Goal: Information Seeking & Learning: Learn about a topic

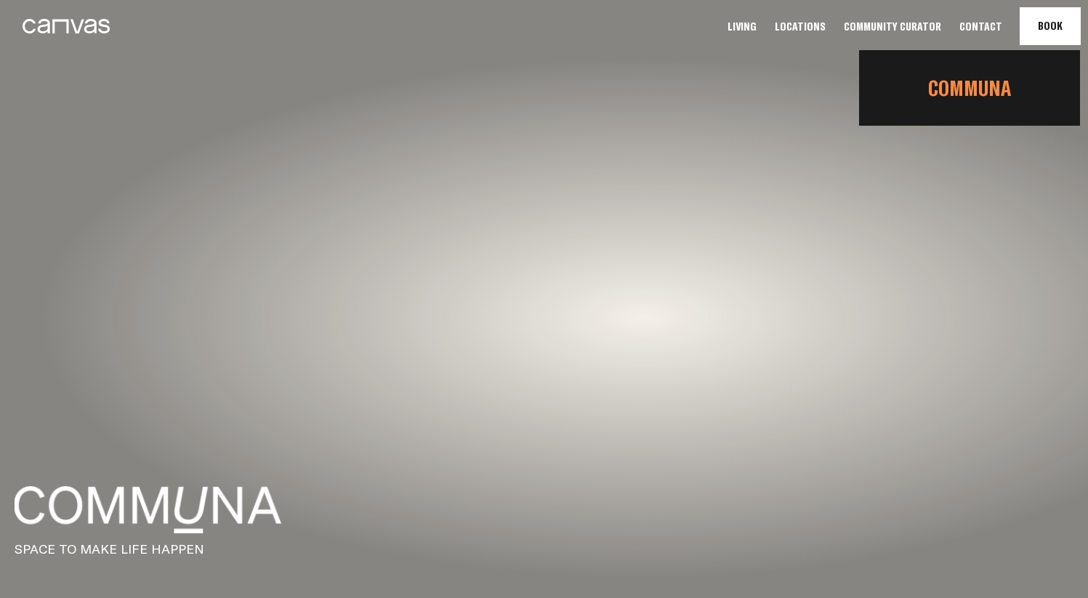
click at [985, 79] on link "Communa" at bounding box center [969, 87] width 221 height 49
click at [981, 95] on link "Communa" at bounding box center [969, 87] width 221 height 49
click at [984, 99] on link "Communa" at bounding box center [969, 87] width 221 height 49
click at [984, 91] on link "Communa" at bounding box center [969, 87] width 221 height 49
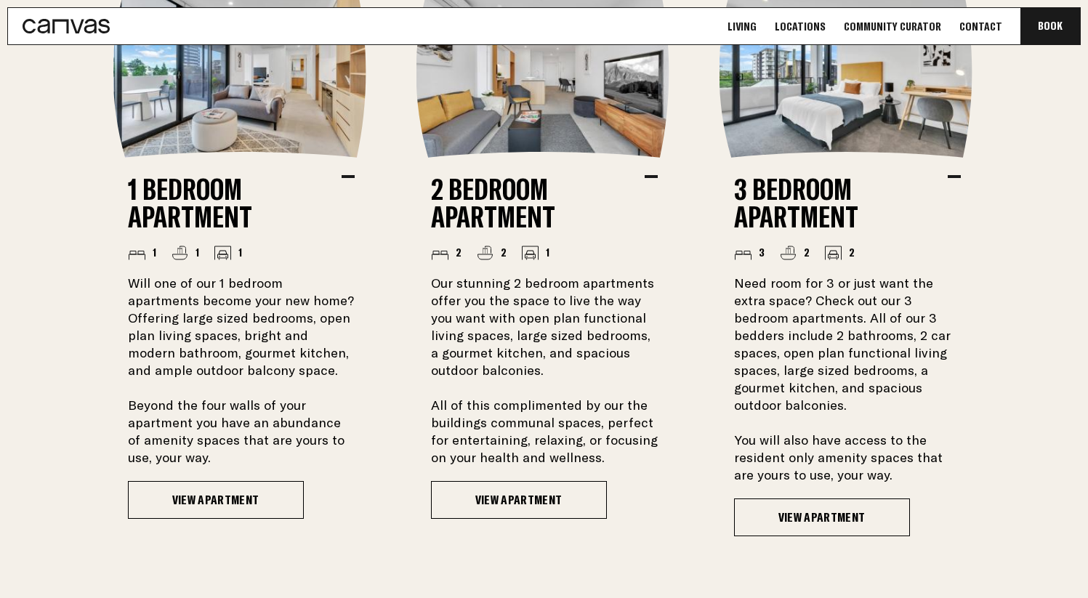
scroll to position [1153, 0]
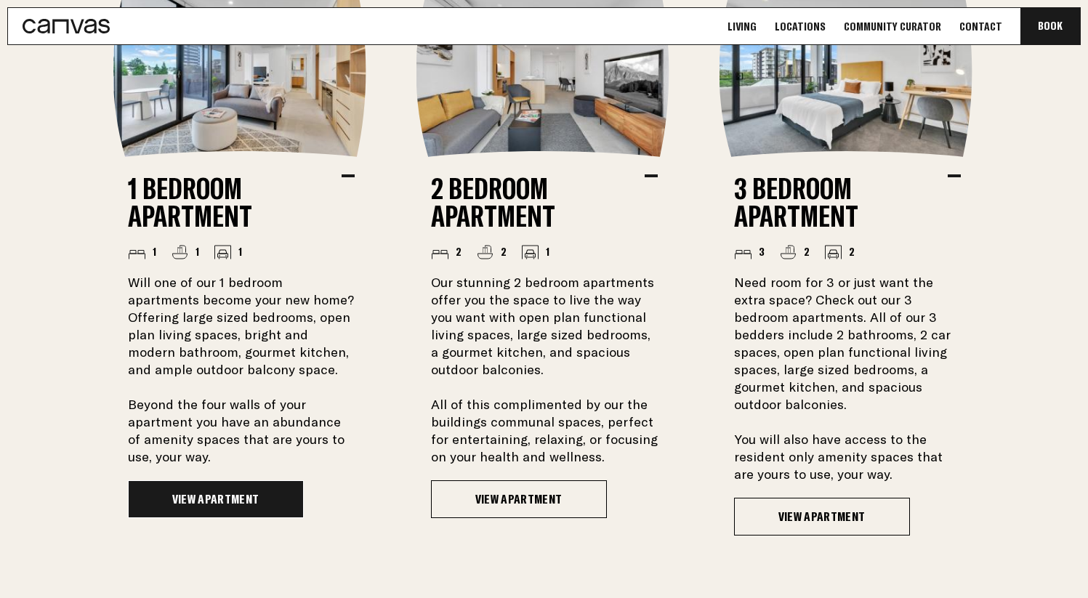
click at [244, 489] on link "View Apartment" at bounding box center [216, 500] width 176 height 38
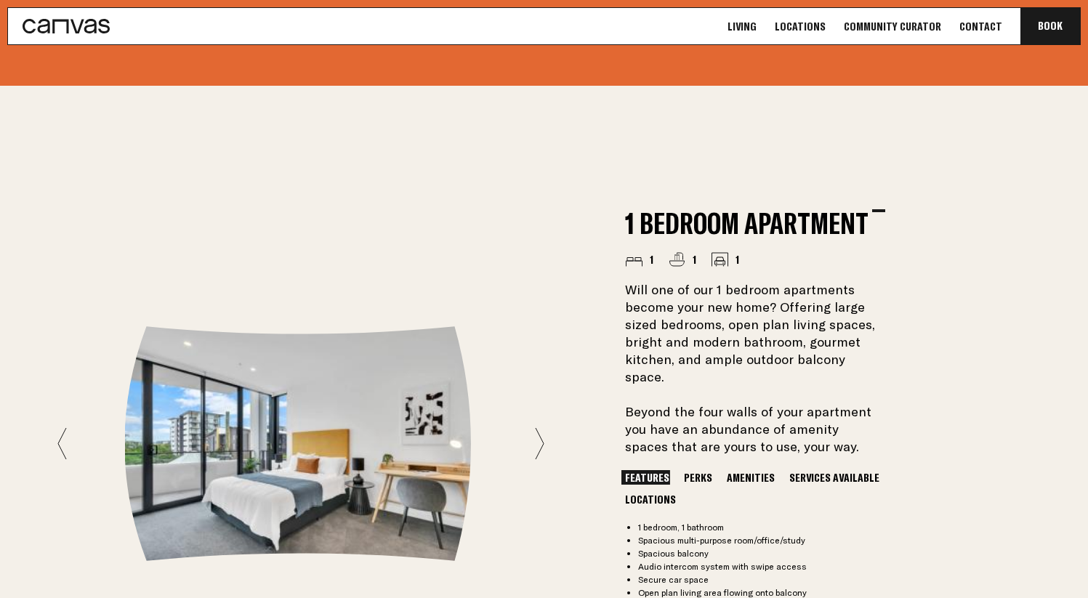
scroll to position [1157, 0]
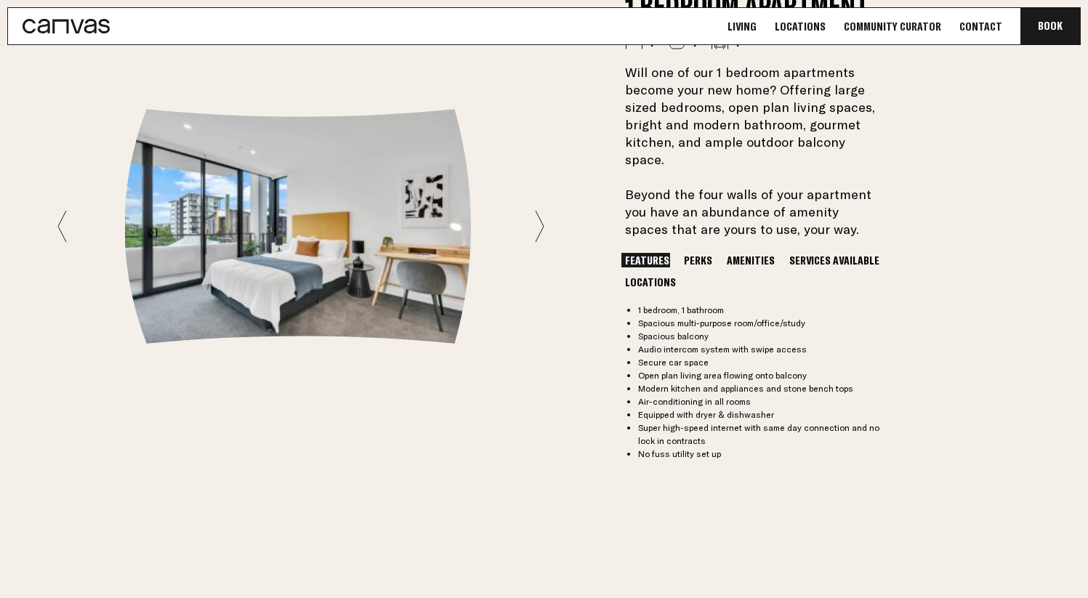
click at [538, 219] on icon at bounding box center [539, 226] width 9 height 33
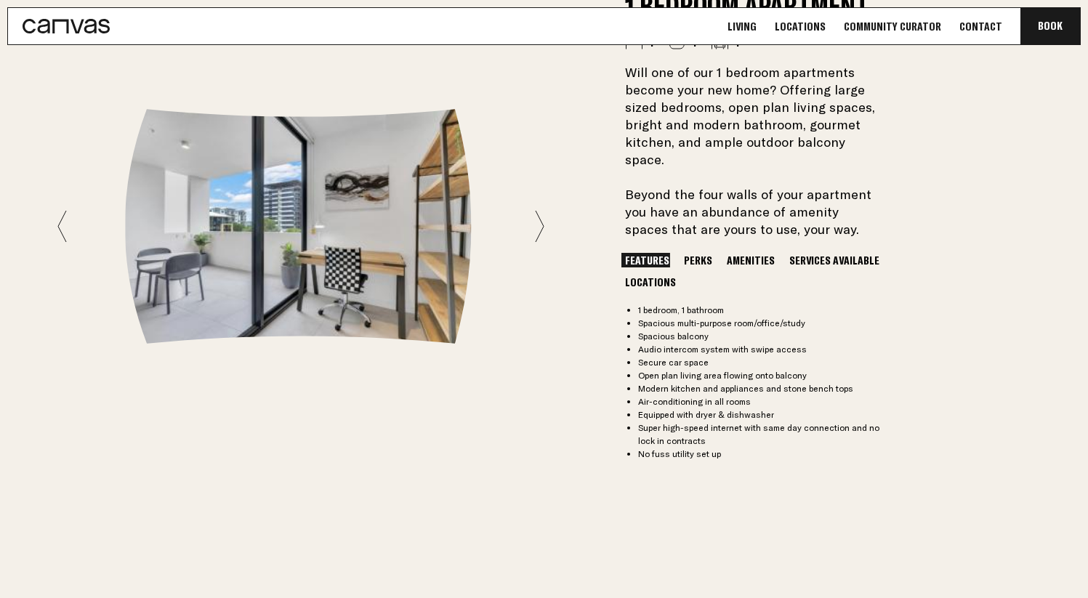
click at [538, 219] on icon at bounding box center [539, 226] width 9 height 33
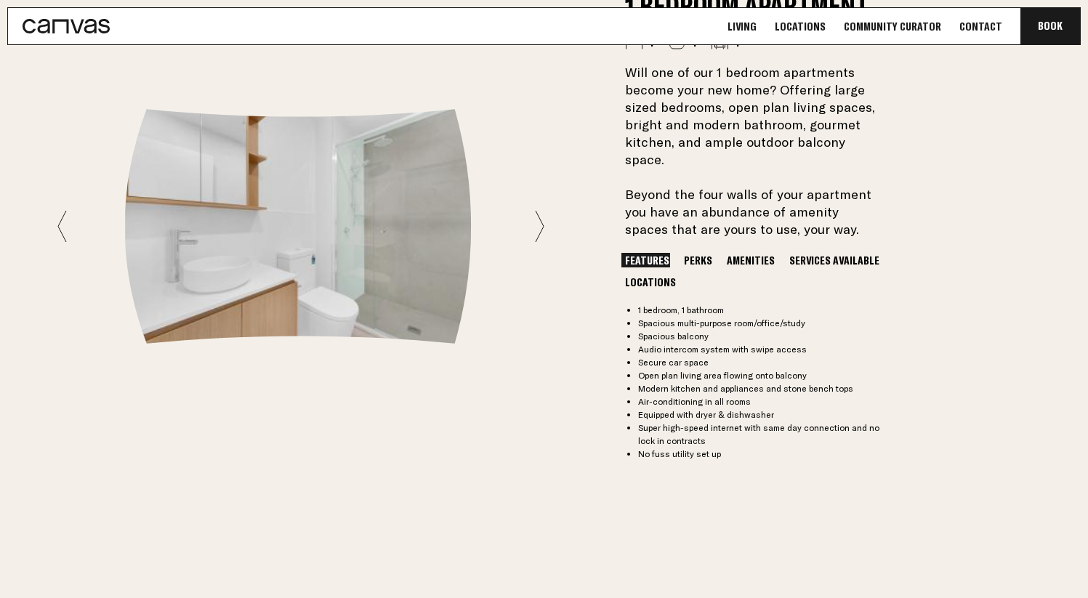
click at [60, 224] on icon at bounding box center [61, 226] width 9 height 33
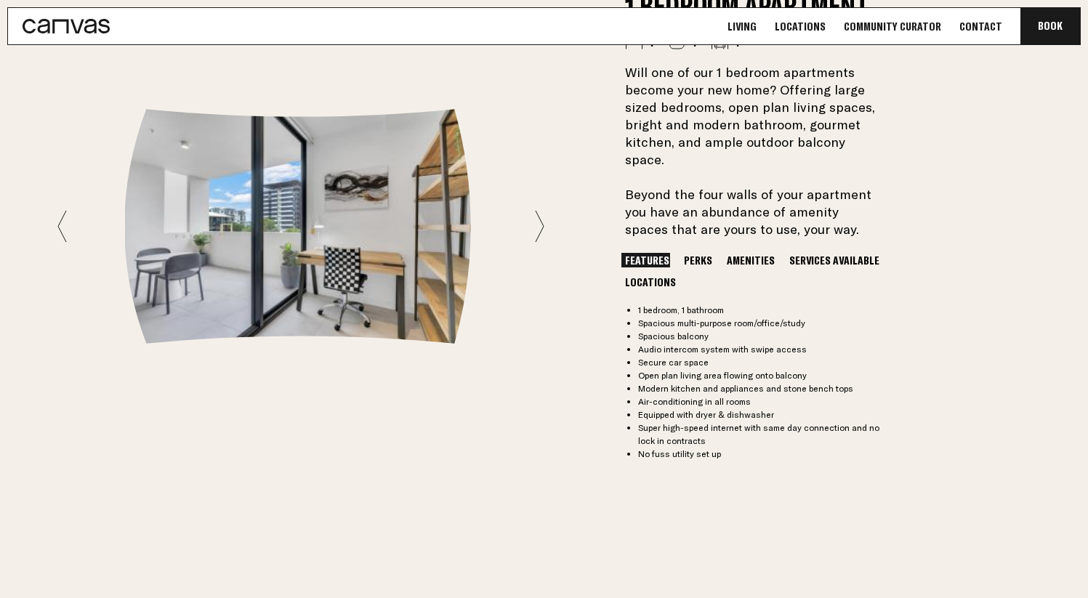
click at [544, 217] on div "1 Bedroom Apartment 1 1 1 Will one of our 1 bedroom apartments become your new …" at bounding box center [544, 226] width 1047 height 716
click at [533, 217] on div at bounding box center [300, 226] width 487 height 235
click at [539, 216] on icon at bounding box center [539, 226] width 9 height 33
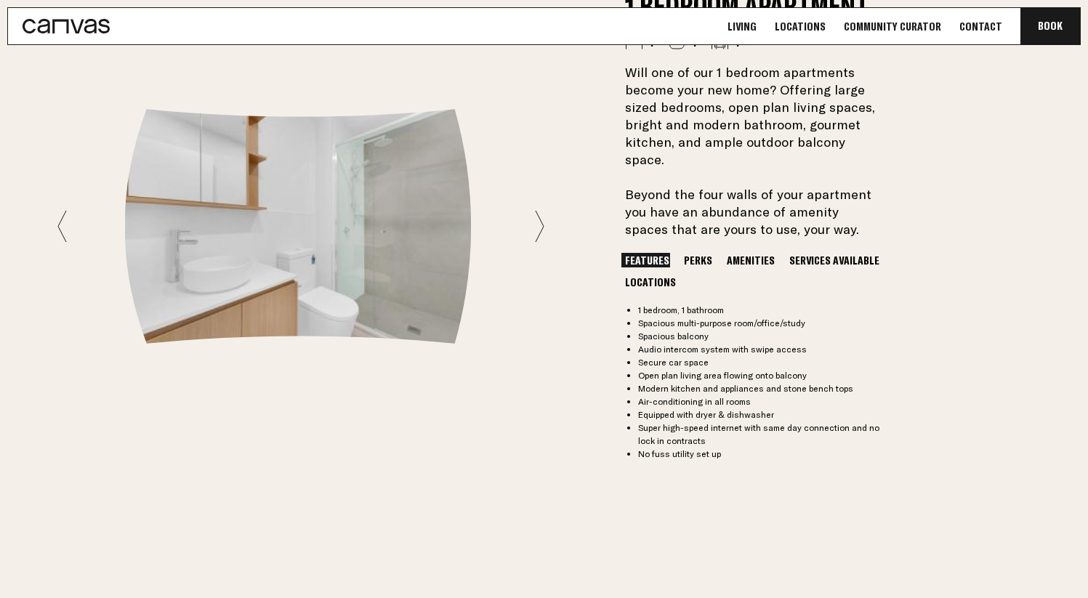
click at [539, 216] on icon at bounding box center [539, 226] width 9 height 33
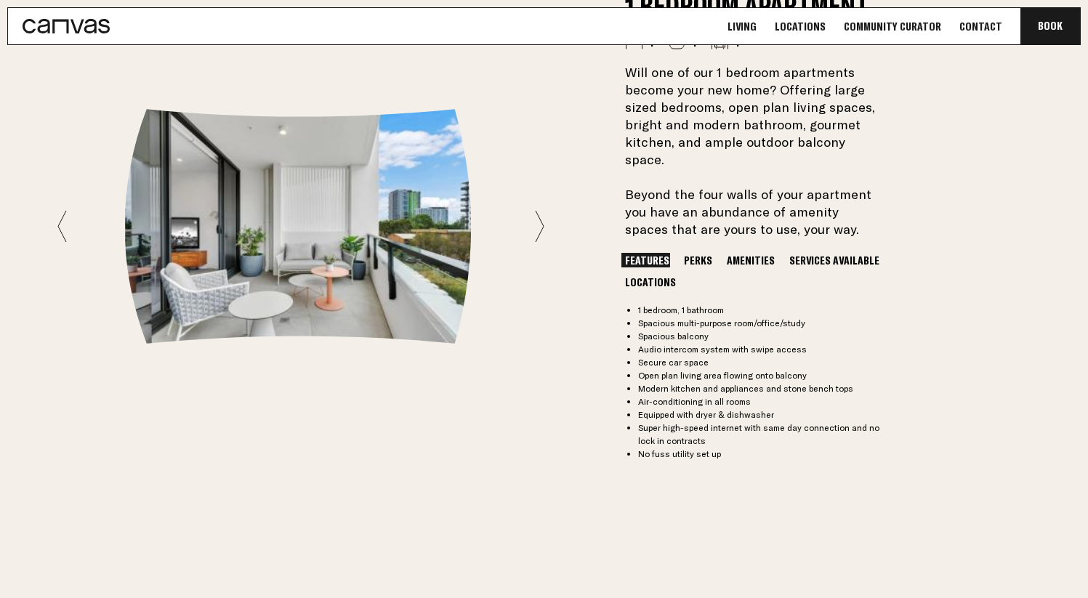
click at [539, 216] on icon at bounding box center [539, 226] width 9 height 33
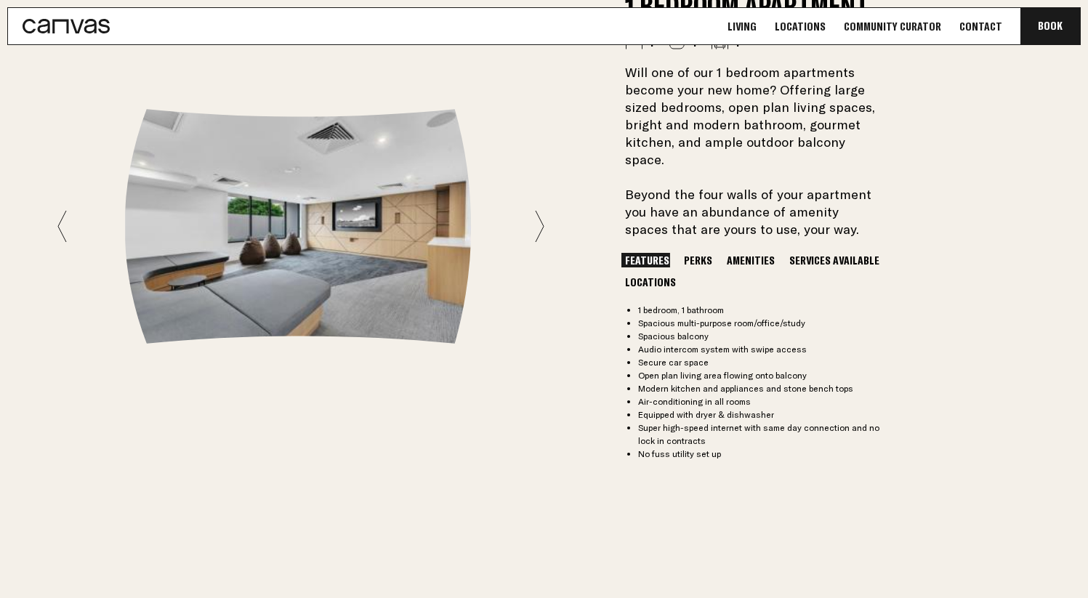
click at [539, 216] on icon at bounding box center [539, 226] width 9 height 33
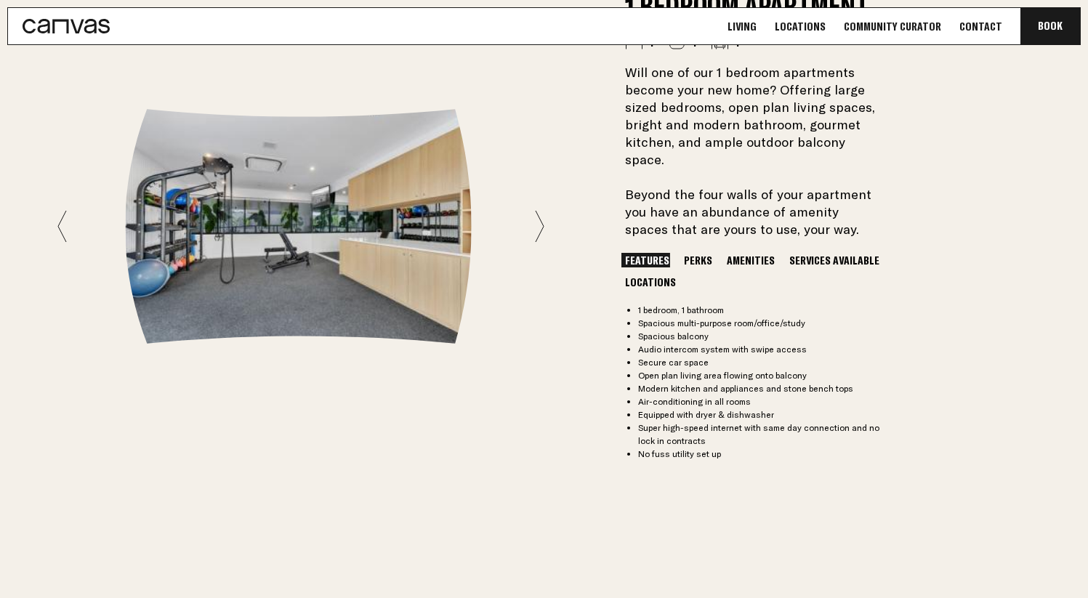
click at [539, 216] on icon at bounding box center [539, 226] width 9 height 33
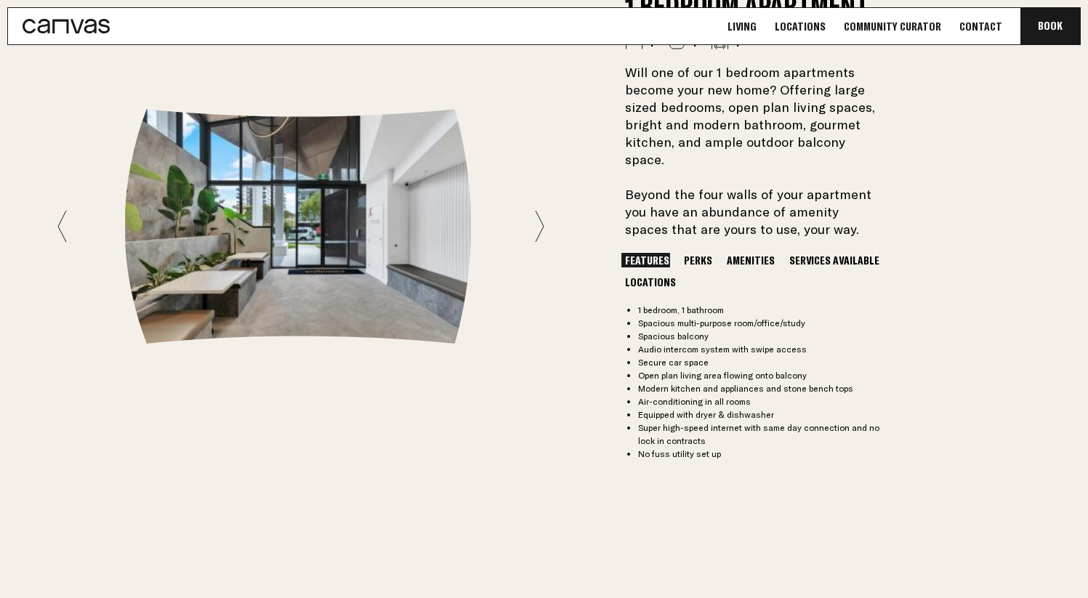
click at [539, 216] on icon at bounding box center [539, 226] width 9 height 33
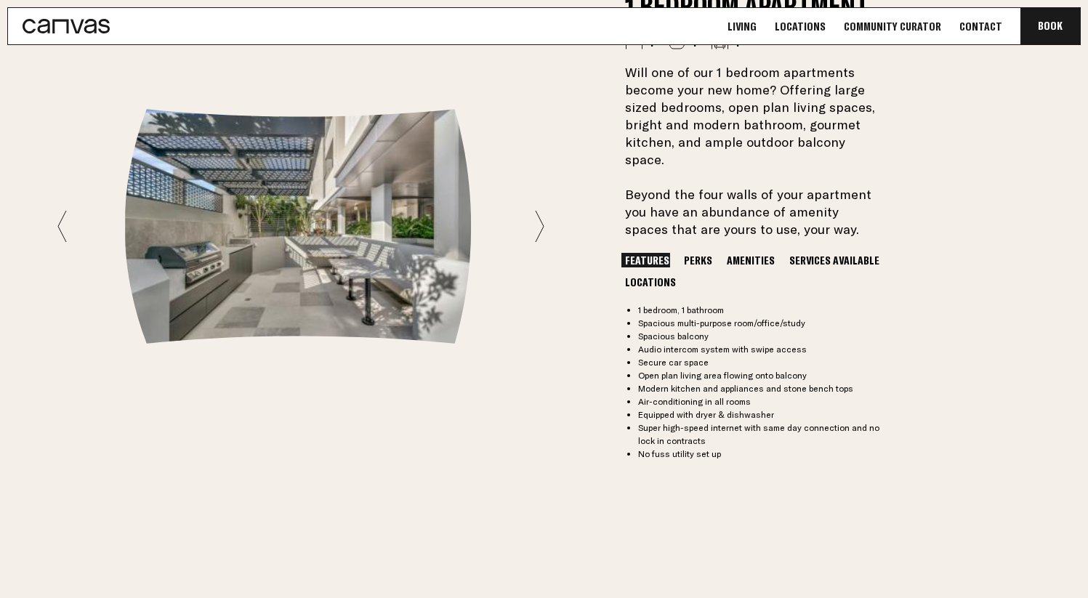
click at [539, 216] on icon at bounding box center [539, 226] width 9 height 33
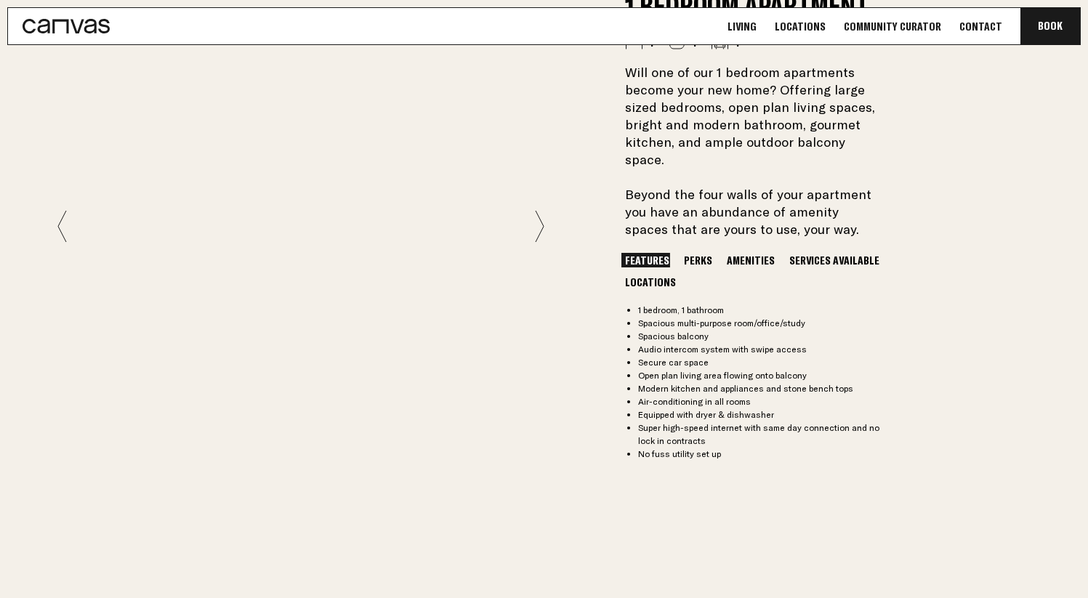
click at [539, 216] on icon at bounding box center [539, 226] width 9 height 33
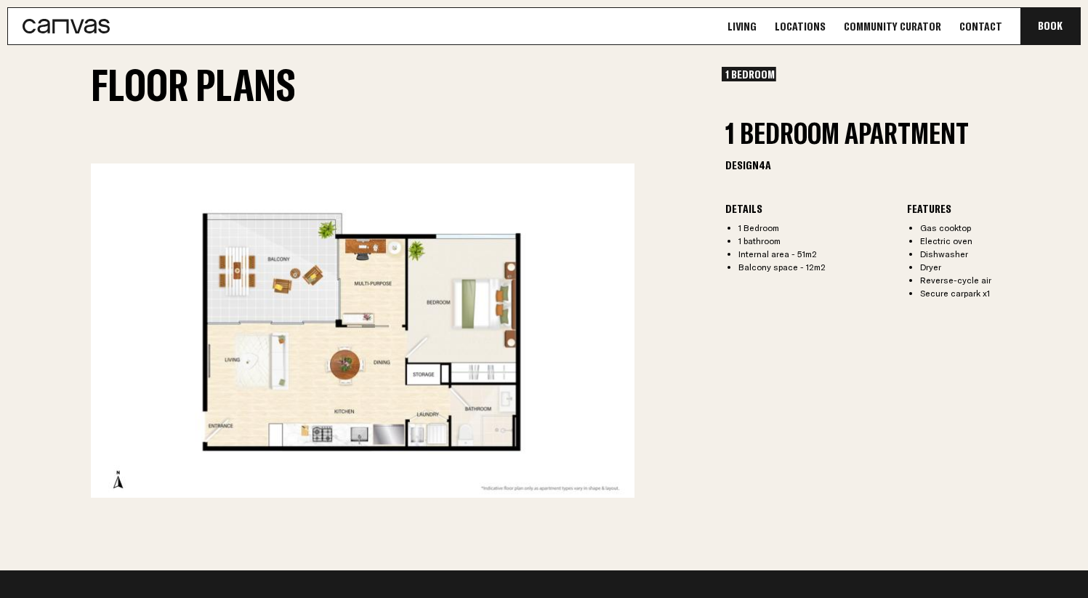
scroll to position [1715, 0]
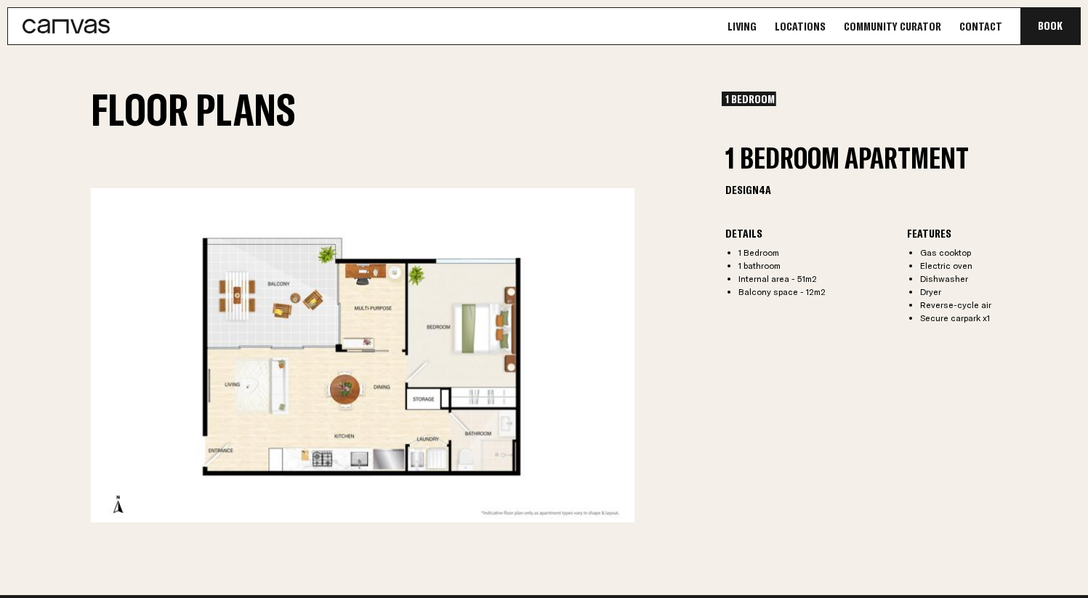
click at [800, 338] on div "1 Bedroom 1 Bedroom 1 Bedroom Apartment Design 4A Details 1 Bedroom 1 bathroom …" at bounding box center [907, 307] width 363 height 431
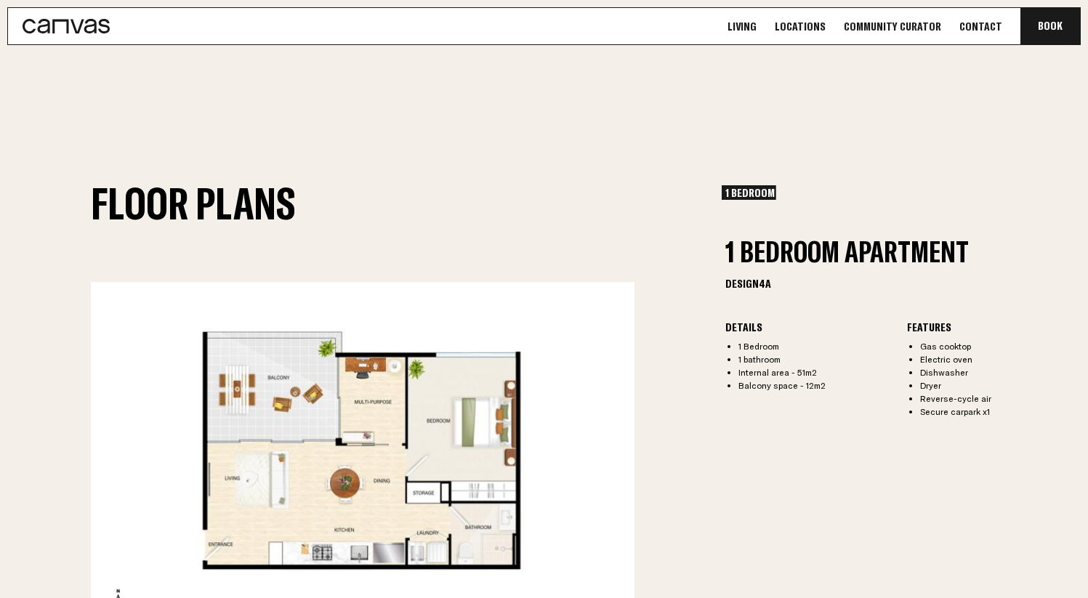
scroll to position [1633, 0]
